Goal: Task Accomplishment & Management: Use online tool/utility

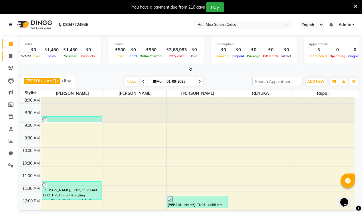
click at [11, 56] on icon at bounding box center [10, 56] width 3 height 4
select select "service"
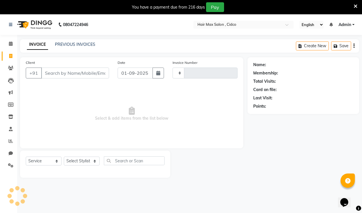
type input "1449"
select select "7580"
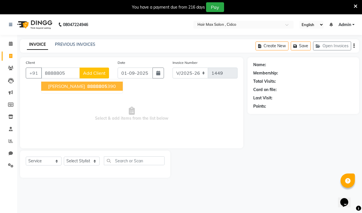
click at [85, 82] on button "[PERSON_NAME] 8888805 390" at bounding box center [82, 86] width 82 height 9
type input "8888805390"
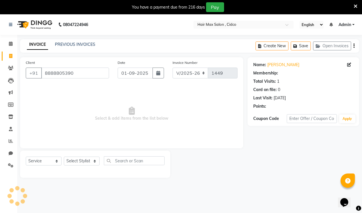
select select "1: Object"
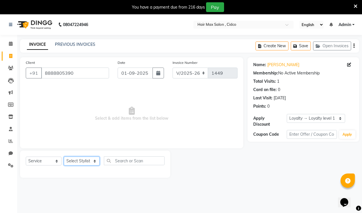
click at [95, 159] on select "Select Stylist [PERSON_NAME] [PERSON_NAME] RENUKA [PERSON_NAME] [PERSON_NAME]" at bounding box center [82, 160] width 36 height 9
select select "69941"
click at [64, 156] on select "Select Stylist [PERSON_NAME] [PERSON_NAME] RENUKA [PERSON_NAME] [PERSON_NAME]" at bounding box center [82, 160] width 36 height 9
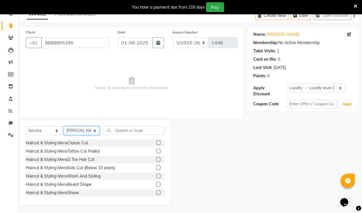
scroll to position [31, 0]
drag, startPoint x: 153, startPoint y: 193, endPoint x: 165, endPoint y: 187, distance: 13.0
click at [156, 192] on label at bounding box center [158, 192] width 4 height 4
click at [156, 192] on input "checkbox" at bounding box center [158, 192] width 4 height 4
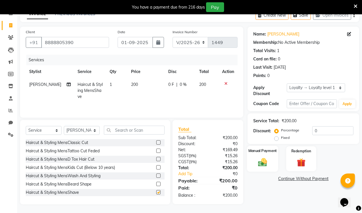
checkbox input "false"
click at [264, 157] on img at bounding box center [262, 162] width 15 height 10
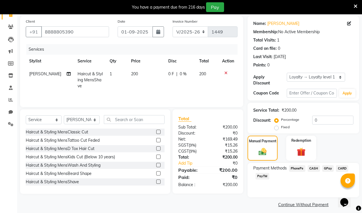
click at [296, 165] on span "PhonePe" at bounding box center [297, 168] width 16 height 7
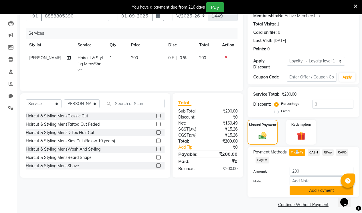
click at [301, 186] on button "Add Payment" at bounding box center [321, 190] width 64 height 9
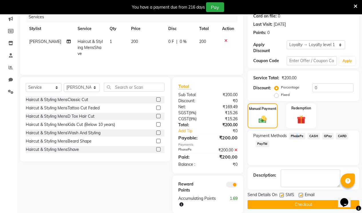
scroll to position [82, 0]
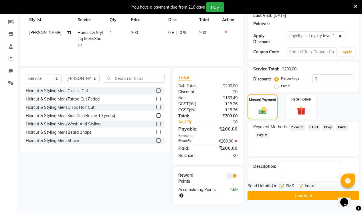
click at [302, 184] on label at bounding box center [301, 186] width 4 height 4
click at [302, 184] on input "checkbox" at bounding box center [301, 186] width 4 height 4
checkbox input "false"
click at [302, 191] on button "Checkout" at bounding box center [303, 195] width 112 height 9
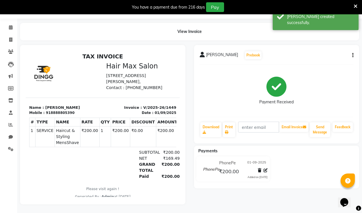
select select "service"
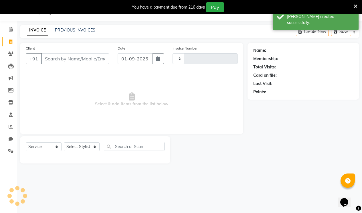
type input "1450"
select select "7580"
